Goal: Task Accomplishment & Management: Manage account settings

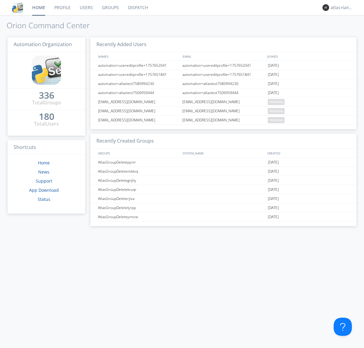
click at [62, 8] on link "Profile" at bounding box center [62, 7] width 25 height 15
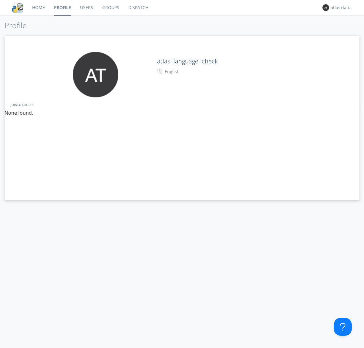
click at [189, 72] on div "English" at bounding box center [190, 72] width 51 height 6
click at [86, 8] on link "Users" at bounding box center [87, 7] width 22 height 15
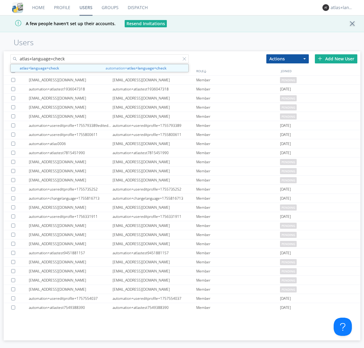
type input "atlas+language+check"
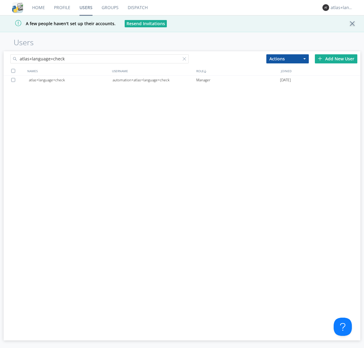
click at [154, 80] on div "automation+atlas+language+check" at bounding box center [155, 80] width 84 height 9
click at [62, 8] on link "Profile" at bounding box center [61, 7] width 25 height 15
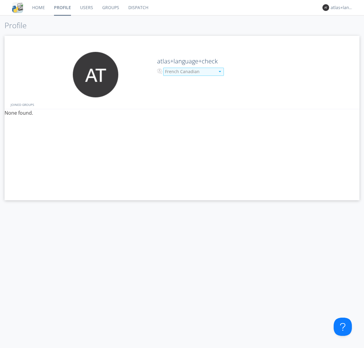
click at [189, 72] on div "French Canadian" at bounding box center [190, 72] width 50 height 6
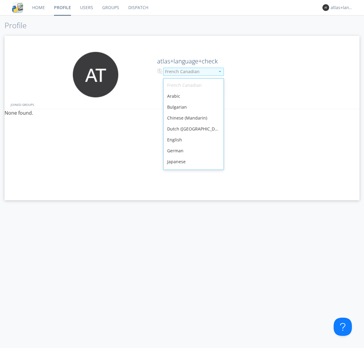
click at [192, 134] on div "English" at bounding box center [194, 139] width 60 height 11
click at [86, 8] on link "Users" at bounding box center [87, 7] width 22 height 15
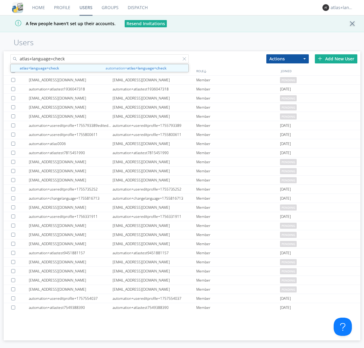
type input "atlas+language+check"
